Goal: Task Accomplishment & Management: Manage account settings

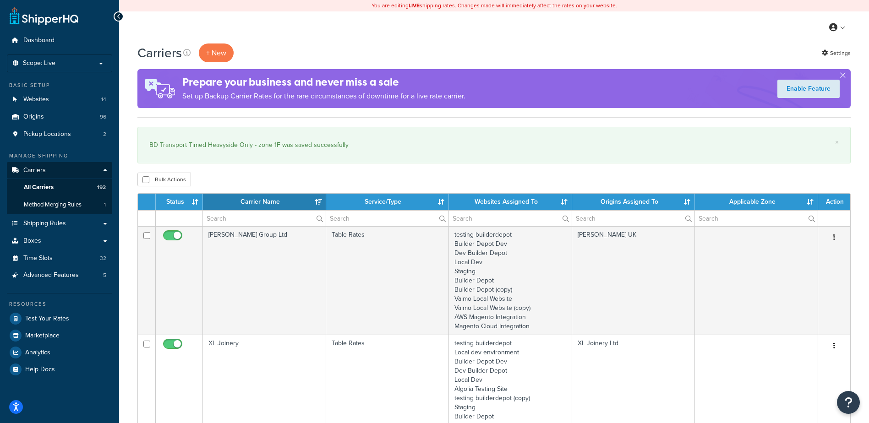
select select "15"
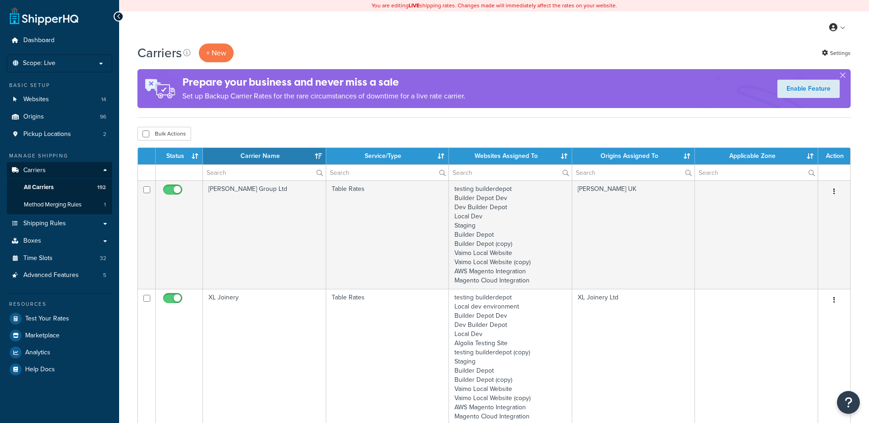
select select "15"
click at [245, 175] on input "text" at bounding box center [264, 173] width 123 height 16
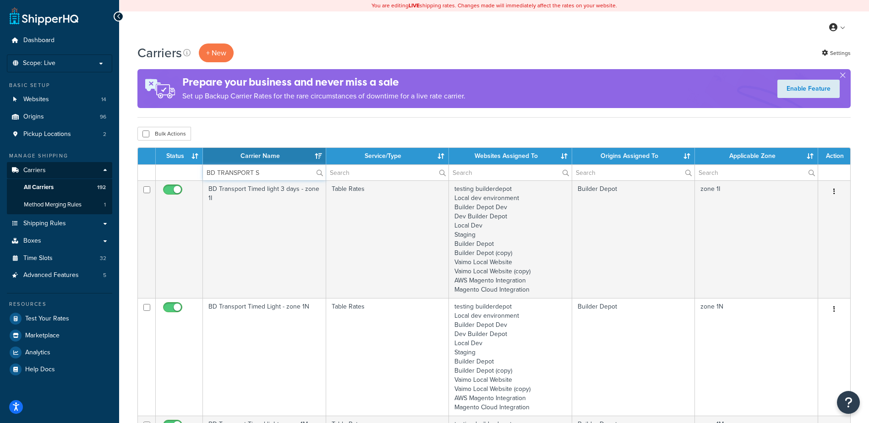
type input "BD TRANSPORT SA"
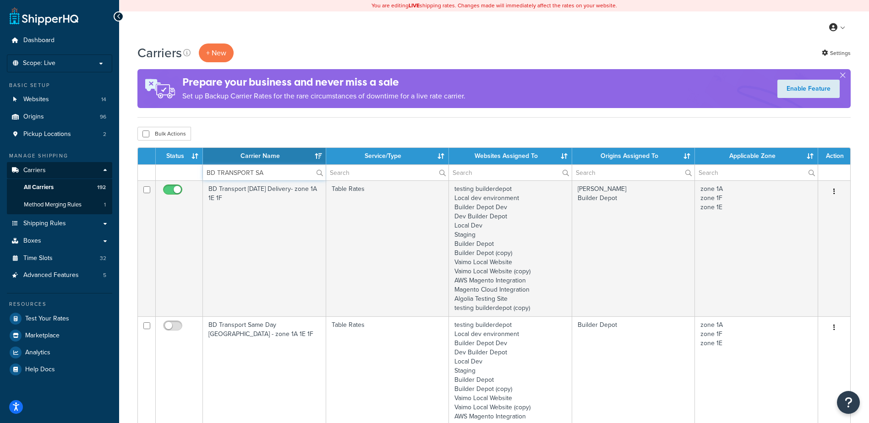
drag, startPoint x: 266, startPoint y: 170, endPoint x: 131, endPoint y: 163, distance: 135.4
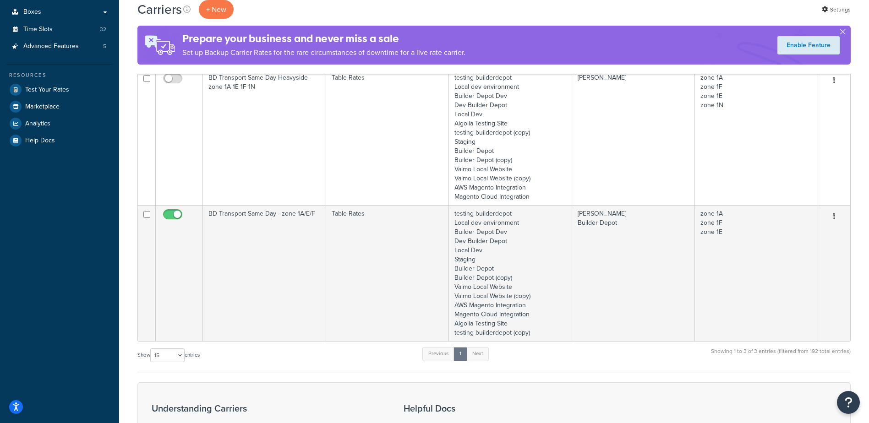
scroll to position [275, 0]
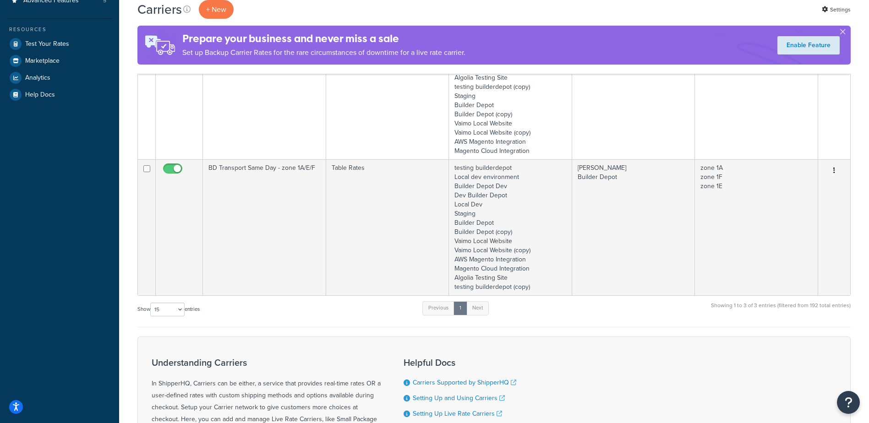
type input "SAME DAY"
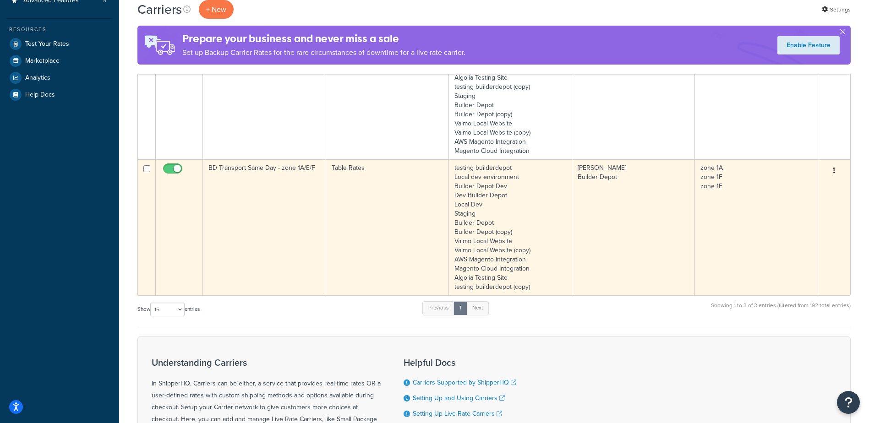
click at [291, 199] on td "BD Transport Same Day - zone 1A/E/F" at bounding box center [264, 227] width 123 height 136
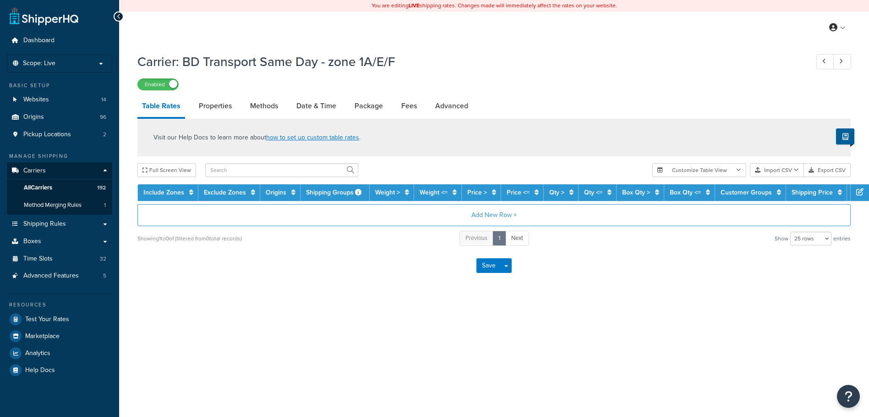
select select "25"
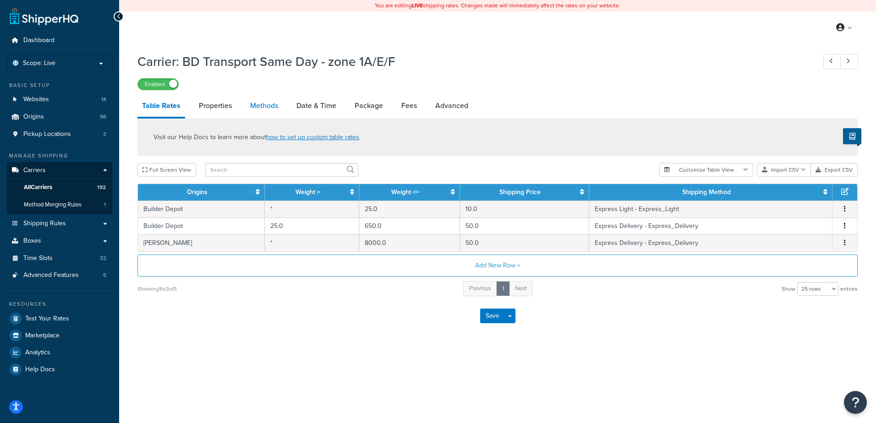
drag, startPoint x: 0, startPoint y: 0, endPoint x: 253, endPoint y: 101, distance: 272.5
click at [253, 101] on link "Methods" at bounding box center [264, 106] width 37 height 22
select select "25"
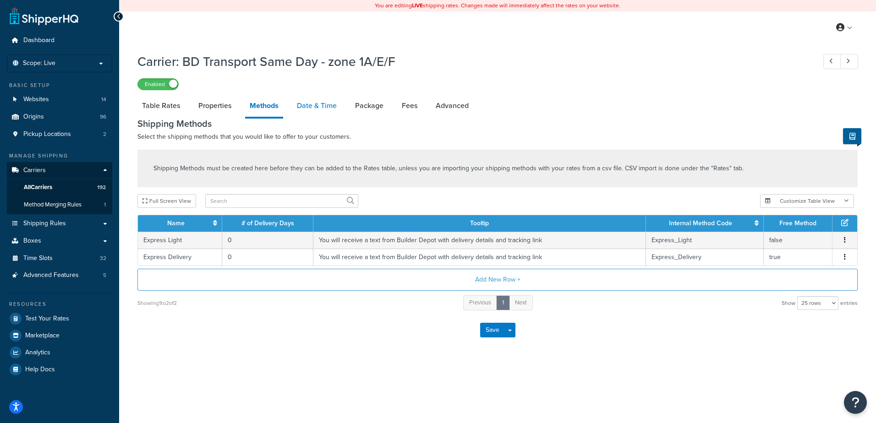
click at [313, 107] on link "Date & Time" at bounding box center [316, 106] width 49 height 22
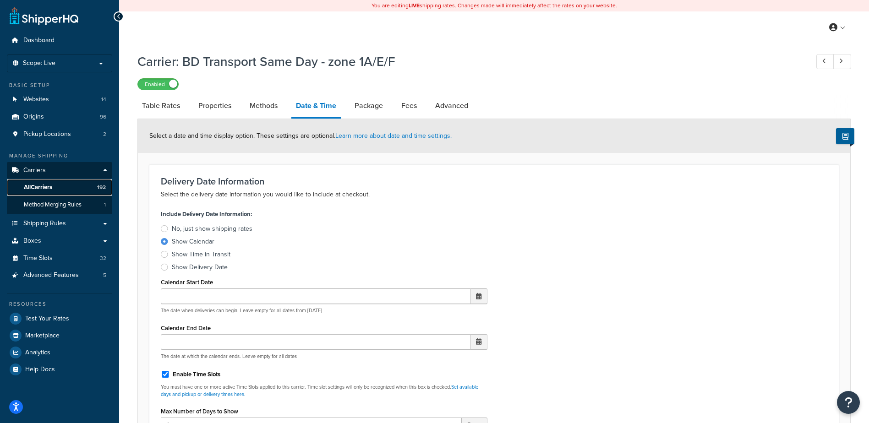
click at [47, 185] on span "All Carriers" at bounding box center [38, 188] width 28 height 8
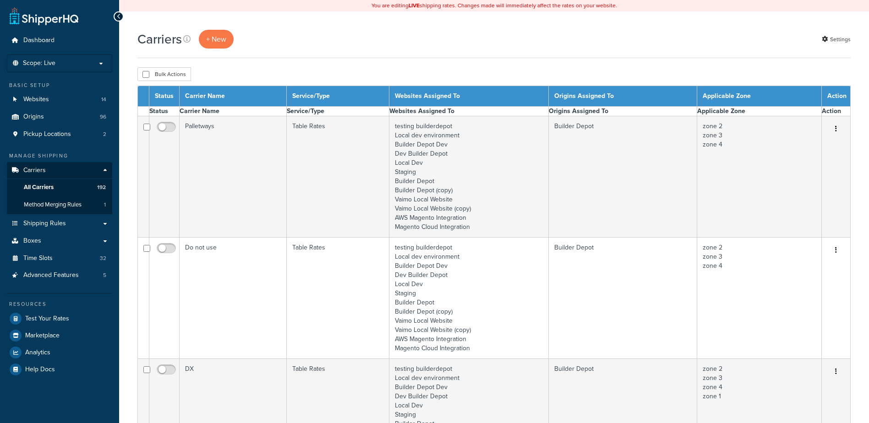
select select "15"
